Goal: Book appointment/travel/reservation

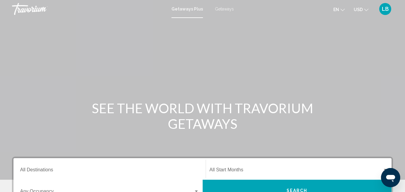
click at [222, 10] on span "Getaways" at bounding box center [224, 9] width 19 height 5
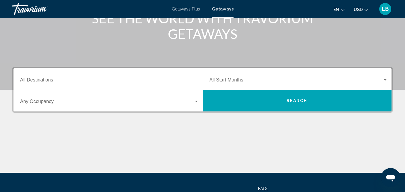
click at [50, 81] on input "Destination All Destinations" at bounding box center [109, 80] width 179 height 5
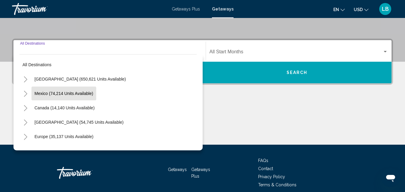
scroll to position [137, 0]
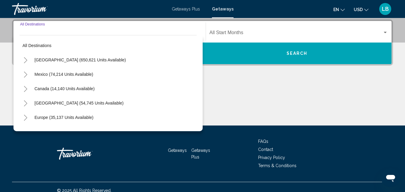
click at [22, 60] on button "Toggle United States (650,621 units available)" at bounding box center [25, 60] width 12 height 12
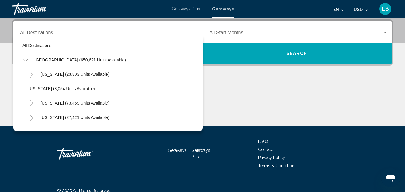
click at [24, 60] on icon "Toggle United States (650,621 units available)" at bounding box center [25, 60] width 4 height 6
click at [23, 89] on button "Toggle Canada (14,140 units available)" at bounding box center [25, 89] width 12 height 12
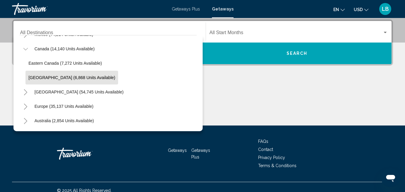
scroll to position [30, 0]
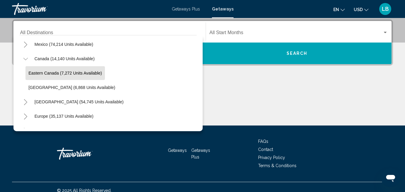
click at [77, 73] on span "Eastern Canada (7,272 units available)" at bounding box center [64, 73] width 73 height 5
type input "**********"
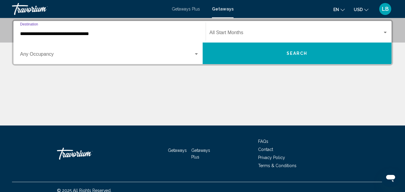
click at [222, 32] on span "Search widget" at bounding box center [295, 33] width 173 height 5
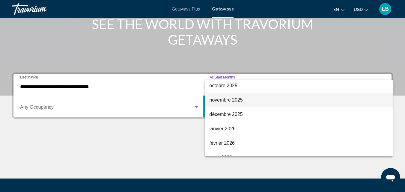
scroll to position [35, 0]
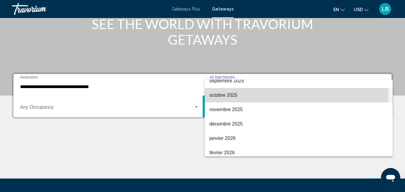
click at [245, 97] on span "octobre 2025" at bounding box center [298, 95] width 178 height 14
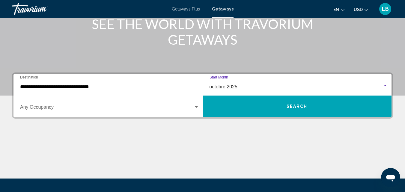
click at [109, 106] on span "Search widget" at bounding box center [106, 108] width 173 height 5
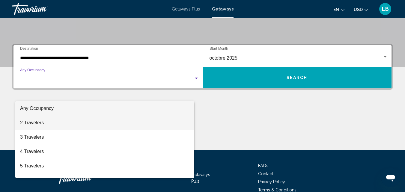
scroll to position [137, 0]
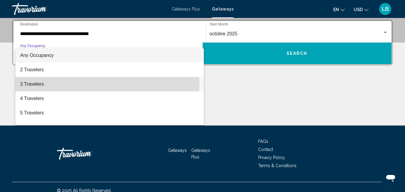
click at [40, 83] on span "3 Travelers" at bounding box center [109, 84] width 179 height 14
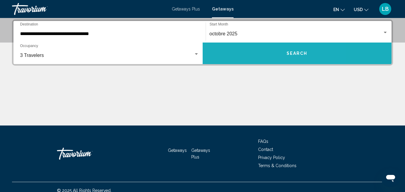
click at [293, 59] on button "Search" at bounding box center [296, 54] width 189 height 22
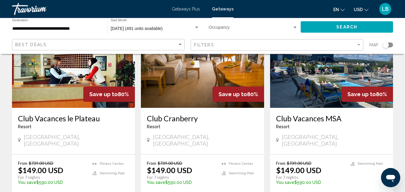
scroll to position [60, 0]
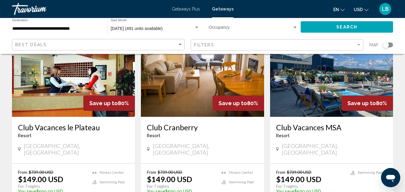
click at [315, 106] on img "Main content" at bounding box center [331, 69] width 123 height 96
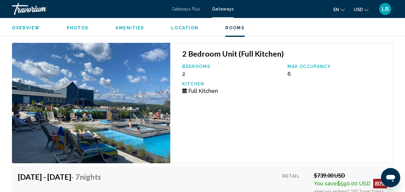
scroll to position [2354, 0]
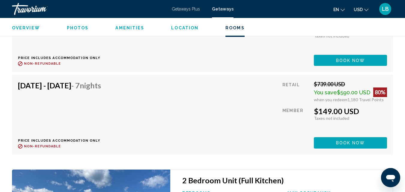
click at [127, 29] on span "Amenities" at bounding box center [129, 27] width 29 height 5
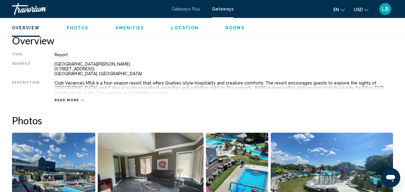
scroll to position [292, 0]
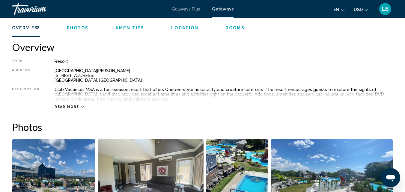
click at [74, 105] on span "Read more" at bounding box center [66, 107] width 25 height 4
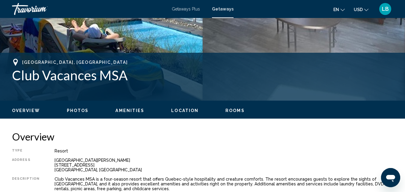
scroll to position [142, 0]
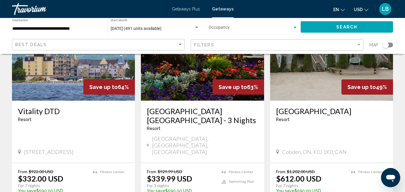
scroll to position [719, 0]
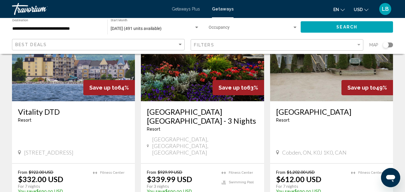
click at [198, 107] on h3 "Hilton Garden Inn Niagara-on-the-Lake - 3 Nights" at bounding box center [202, 116] width 111 height 18
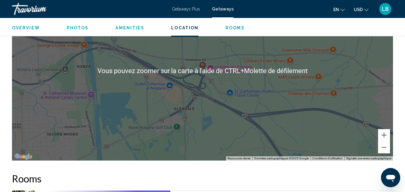
scroll to position [753, 0]
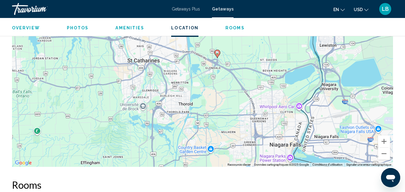
drag, startPoint x: 304, startPoint y: 125, endPoint x: 249, endPoint y: 82, distance: 70.8
click at [249, 82] on div "Pour activer le glissement avec le clavier, appuyez sur Alt+Entrée. Une fois ce…" at bounding box center [202, 77] width 381 height 180
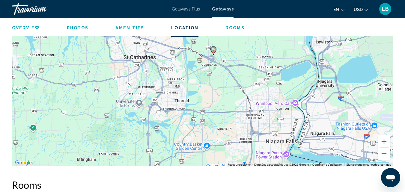
drag, startPoint x: 267, startPoint y: 122, endPoint x: 264, endPoint y: 119, distance: 4.0
click at [264, 119] on div "Pour activer le glissement avec le clavier, appuyez sur Alt+Entrée. Une fois ce…" at bounding box center [202, 77] width 381 height 180
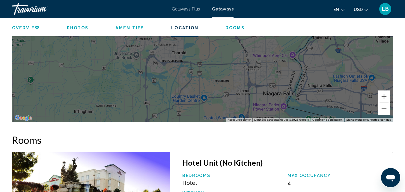
scroll to position [813, 0]
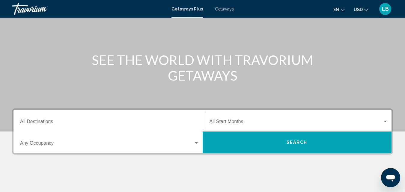
scroll to position [60, 0]
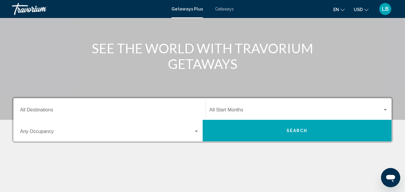
click at [43, 108] on input "Destination All Destinations" at bounding box center [109, 110] width 179 height 5
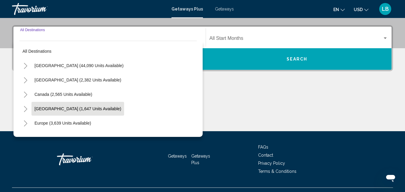
scroll to position [137, 0]
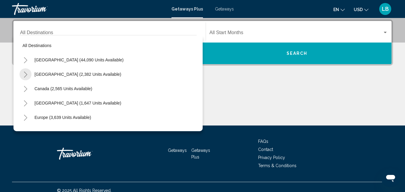
click at [25, 74] on icon "Toggle Mexico (2,382 units available)" at bounding box center [25, 75] width 4 height 6
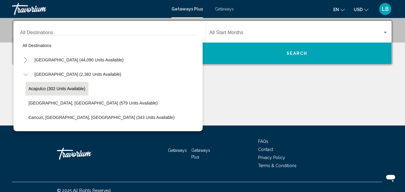
scroll to position [30, 0]
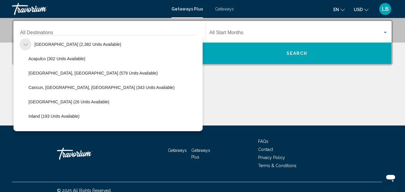
click at [22, 46] on button "Toggle Mexico (2,382 units available)" at bounding box center [25, 44] width 12 height 12
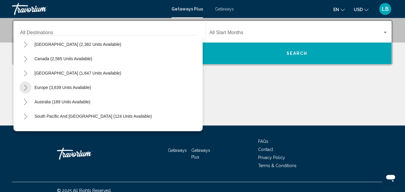
click at [26, 90] on icon "Toggle Europe (3,639 units available)" at bounding box center [25, 88] width 4 height 6
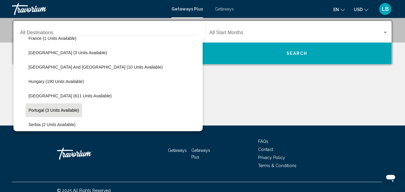
scroll to position [180, 0]
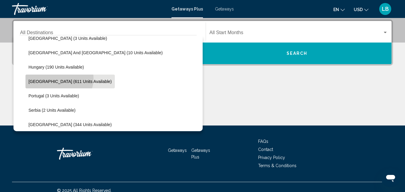
click at [59, 78] on button "[GEOGRAPHIC_DATA] (611 units available)" at bounding box center [69, 82] width 89 height 14
type input "**********"
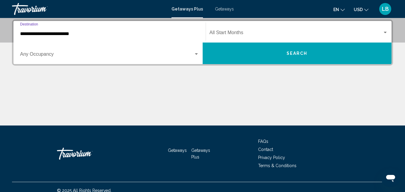
click at [231, 32] on span "Search widget" at bounding box center [295, 33] width 173 height 5
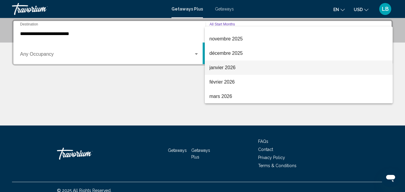
scroll to position [60, 0]
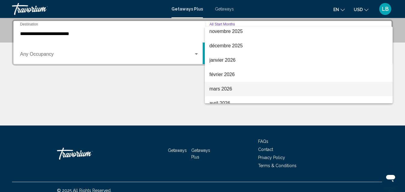
click at [249, 85] on span "mars 2026" at bounding box center [298, 89] width 178 height 14
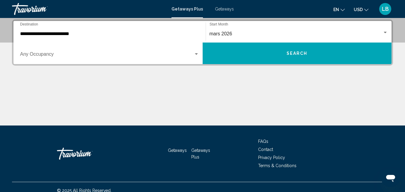
click at [111, 52] on div "Occupancy Any Occupancy" at bounding box center [109, 53] width 179 height 19
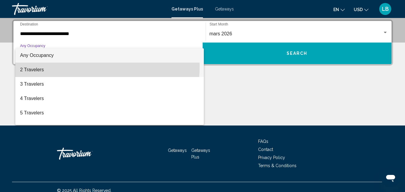
click at [72, 66] on span "2 Travelers" at bounding box center [109, 70] width 179 height 14
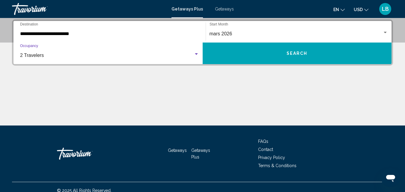
click at [237, 52] on button "Search" at bounding box center [296, 54] width 189 height 22
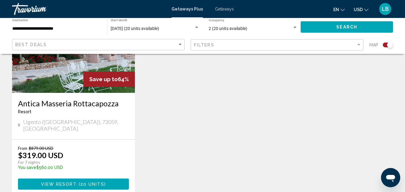
scroll to position [210, 0]
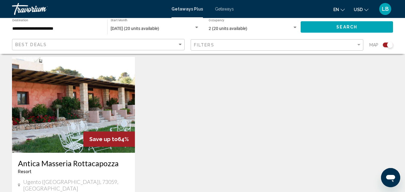
click at [152, 27] on span "[DATE] (20 units available)" at bounding box center [134, 28] width 49 height 5
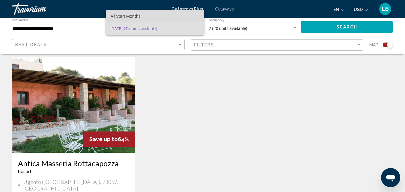
click at [160, 18] on span "All Start Months" at bounding box center [154, 16] width 89 height 13
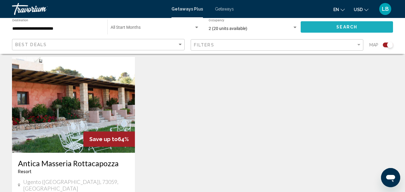
click at [331, 27] on button "Search" at bounding box center [346, 26] width 92 height 11
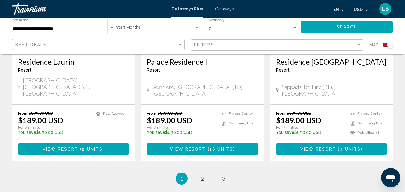
scroll to position [988, 0]
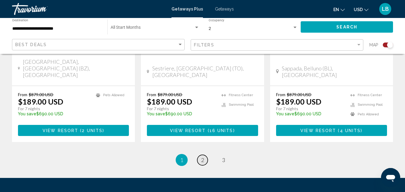
click at [202, 155] on link "page 2" at bounding box center [202, 160] width 10 height 10
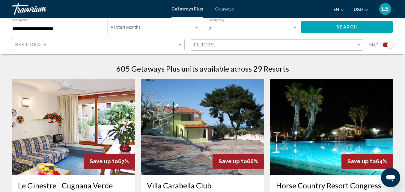
scroll to position [120, 0]
